Goal: Task Accomplishment & Management: Manage account settings

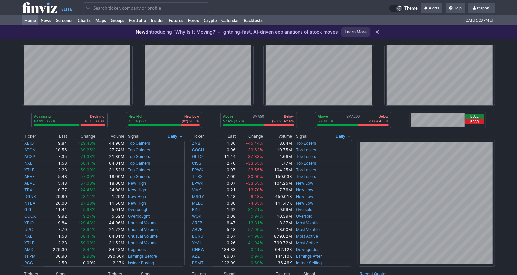
click at [143, 18] on link "Portfolio" at bounding box center [138, 20] width 22 height 10
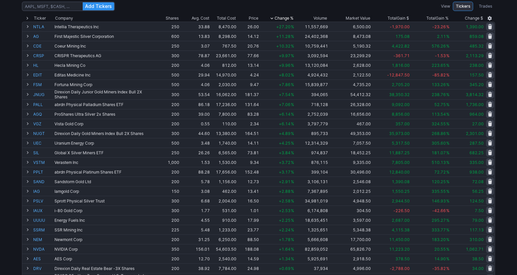
scroll to position [54, 0]
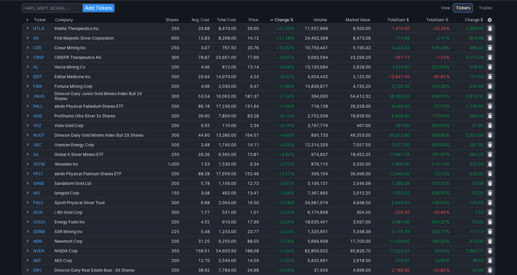
click at [513, 173] on div "Add Tickers View Tickers Trades Ticker Company Shares Avg. Cost Total Cost Pric…" at bounding box center [258, 210] width 517 height 421
click at [504, 191] on div "Add Tickers View Tickers Trades Ticker Company Shares Avg. Cost Total Cost Pric…" at bounding box center [258, 210] width 517 height 421
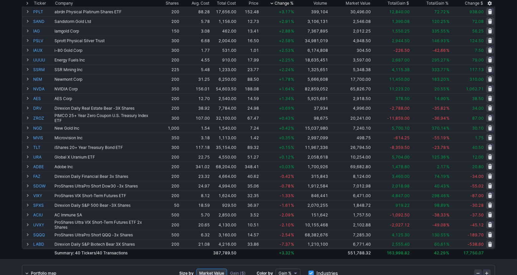
scroll to position [215, 0]
click at [505, 180] on div "Add Tickers View Tickers Trades Ticker Company Shares Avg. Cost Total Cost Pric…" at bounding box center [258, 50] width 517 height 421
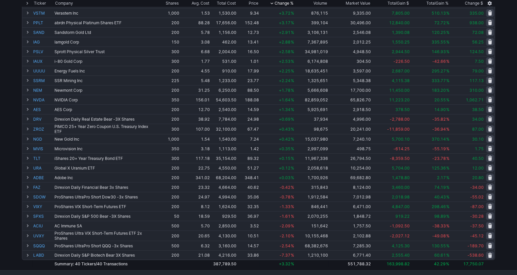
scroll to position [0, 0]
